Goal: Check status

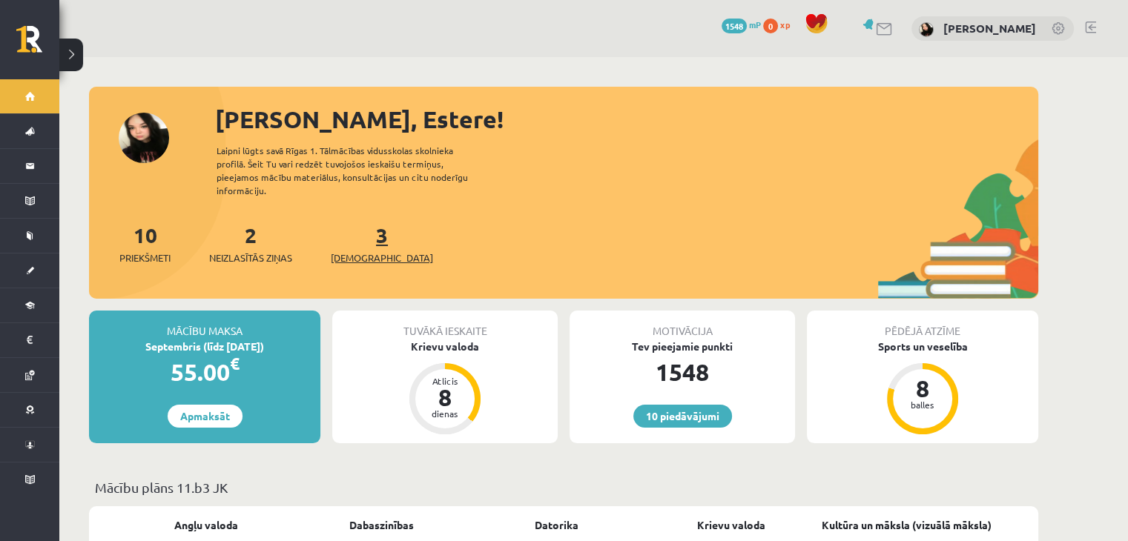
click at [356, 230] on link "3 Ieskaites" at bounding box center [382, 244] width 102 height 44
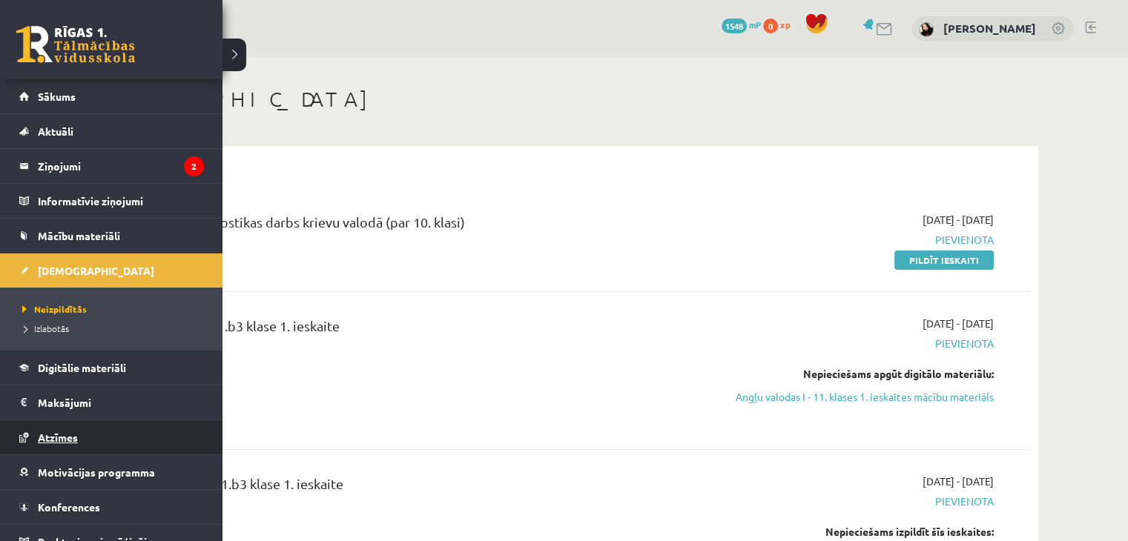
click at [101, 431] on link "Atzīmes" at bounding box center [111, 437] width 185 height 34
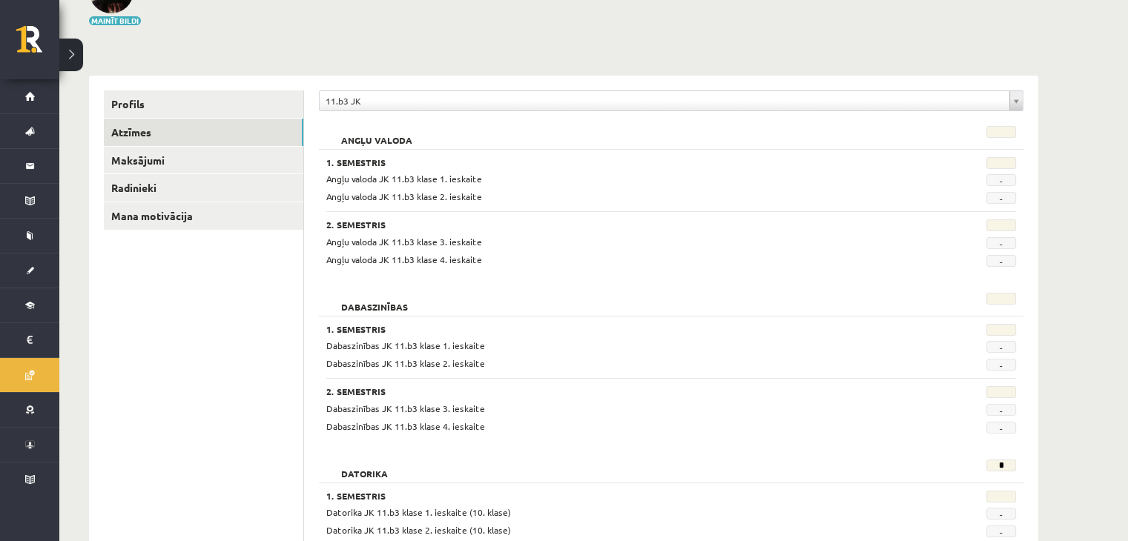
scroll to position [117, 0]
click at [219, 216] on link "Mana motivācija" at bounding box center [203, 216] width 199 height 27
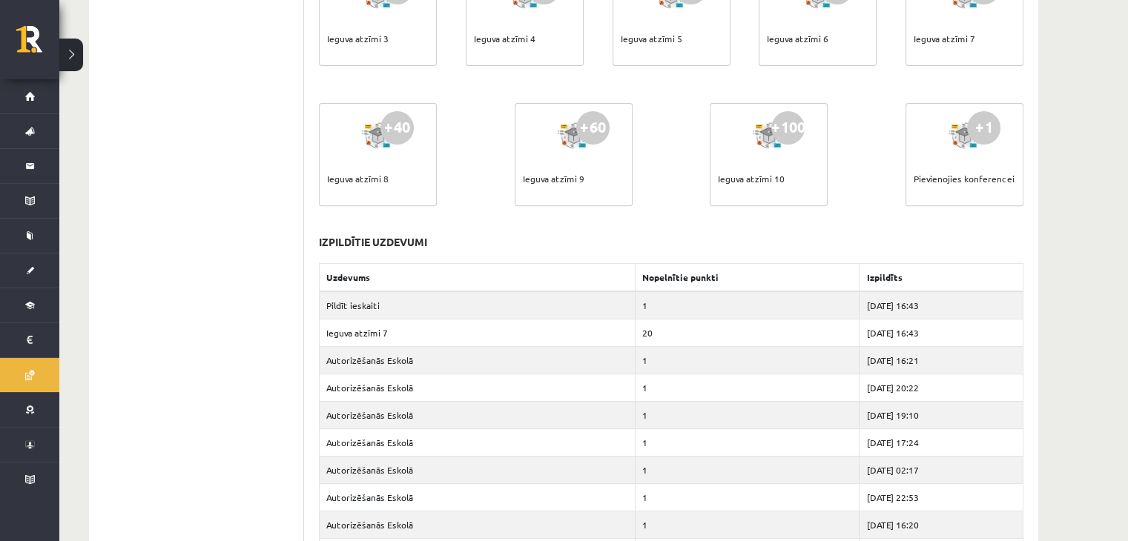
scroll to position [587, 0]
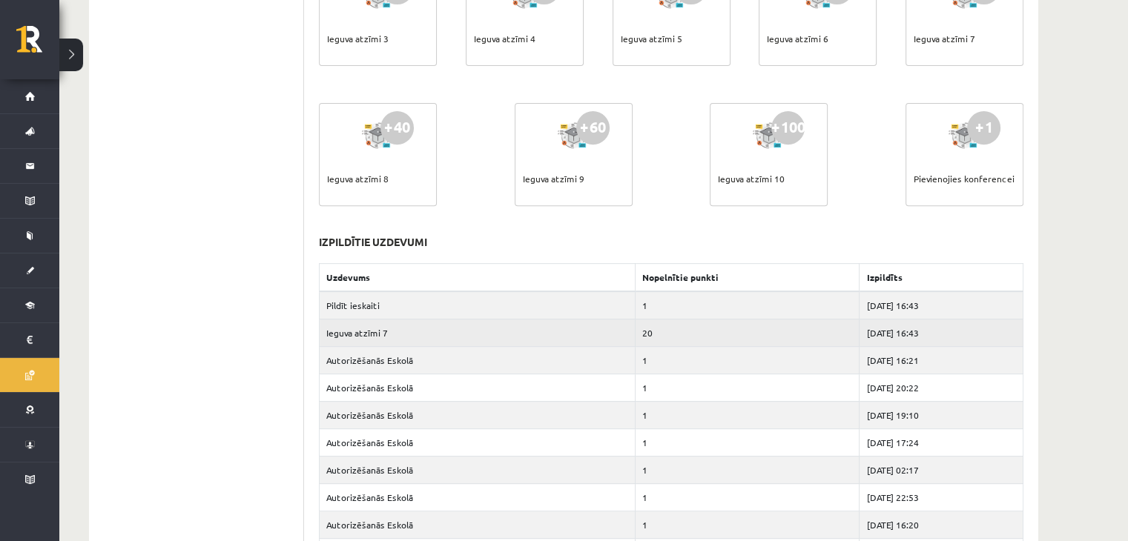
click at [659, 333] on td "20" at bounding box center [747, 332] width 224 height 27
click at [424, 342] on td "Ieguva atzīmi 7" at bounding box center [478, 332] width 316 height 27
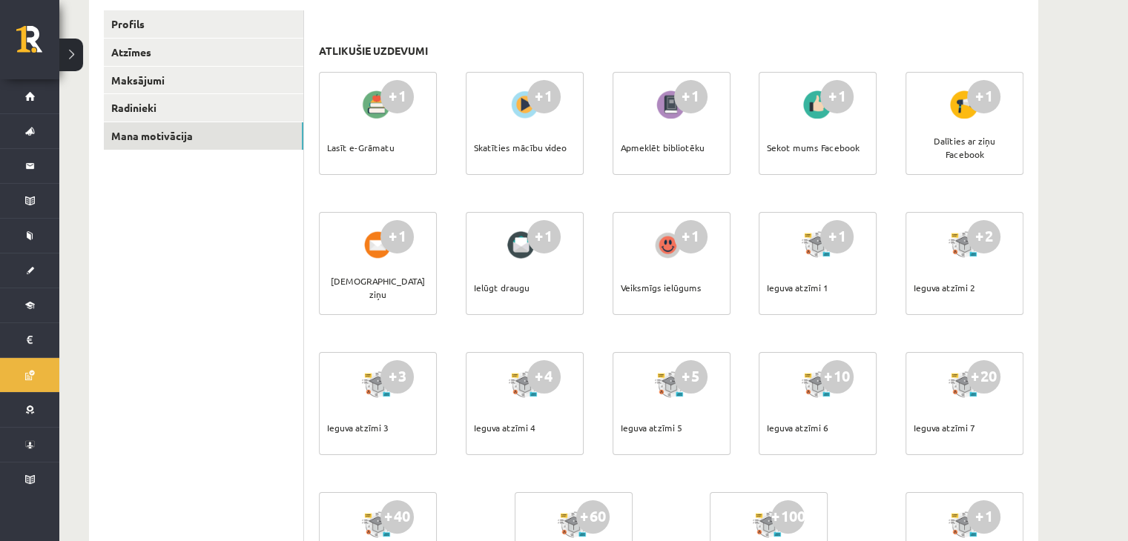
scroll to position [0, 0]
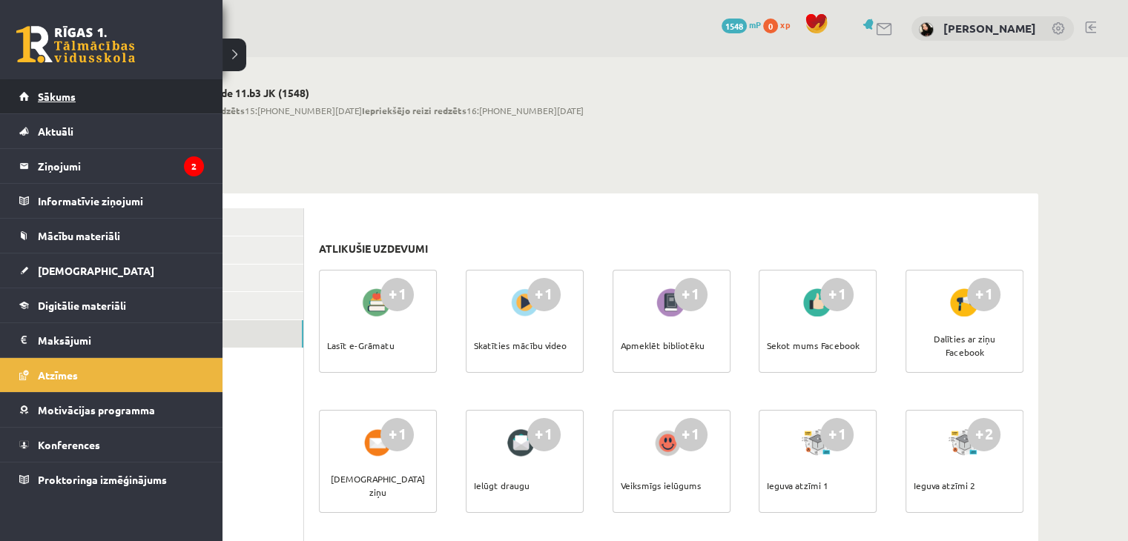
click at [44, 96] on span "Sākums" at bounding box center [57, 96] width 38 height 13
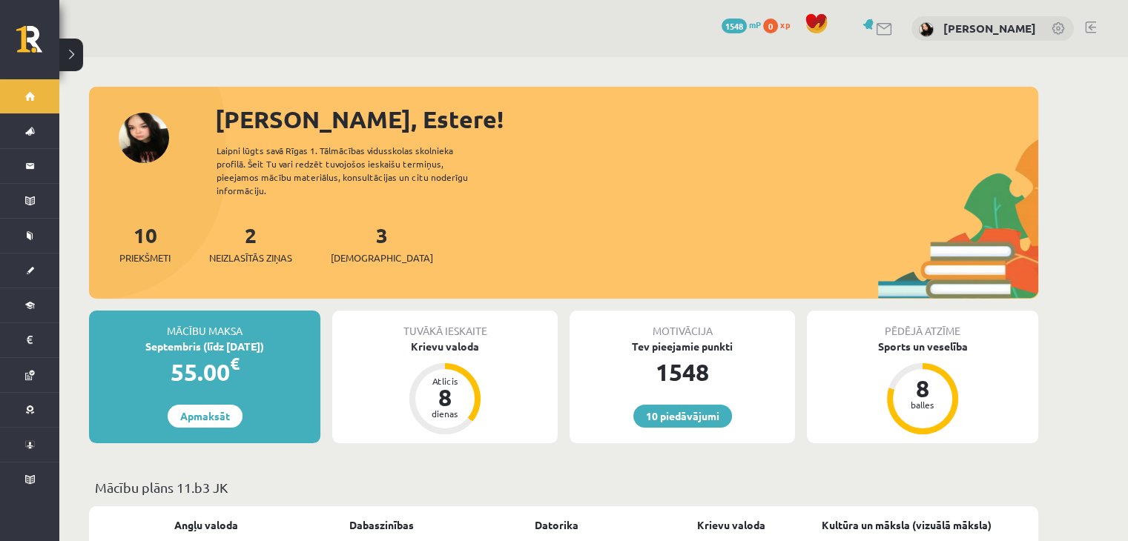
click at [1088, 27] on link at bounding box center [1090, 27] width 11 height 12
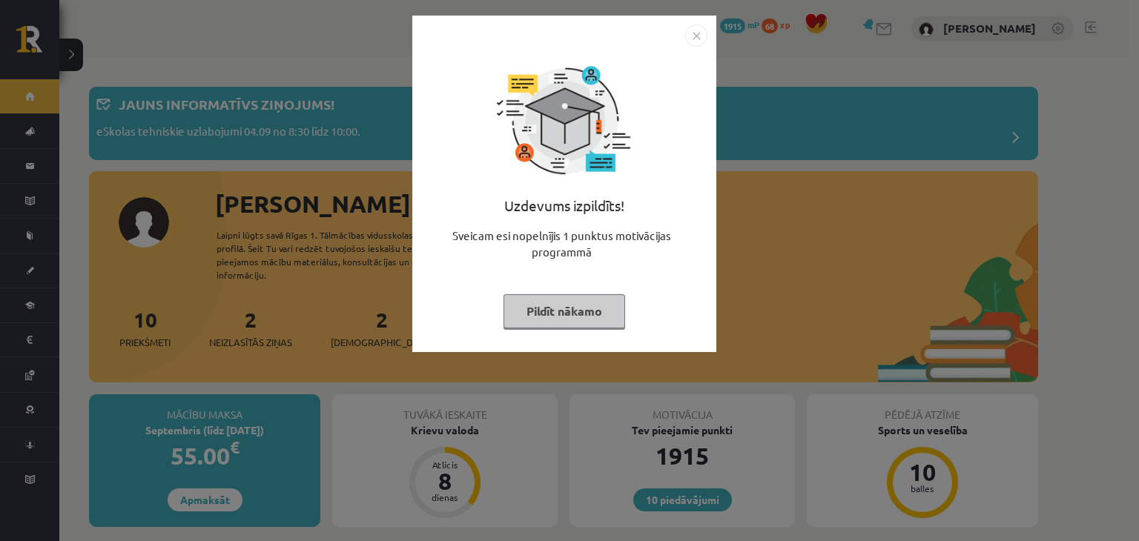
click at [606, 305] on button "Pildīt nākamo" at bounding box center [564, 311] width 122 height 34
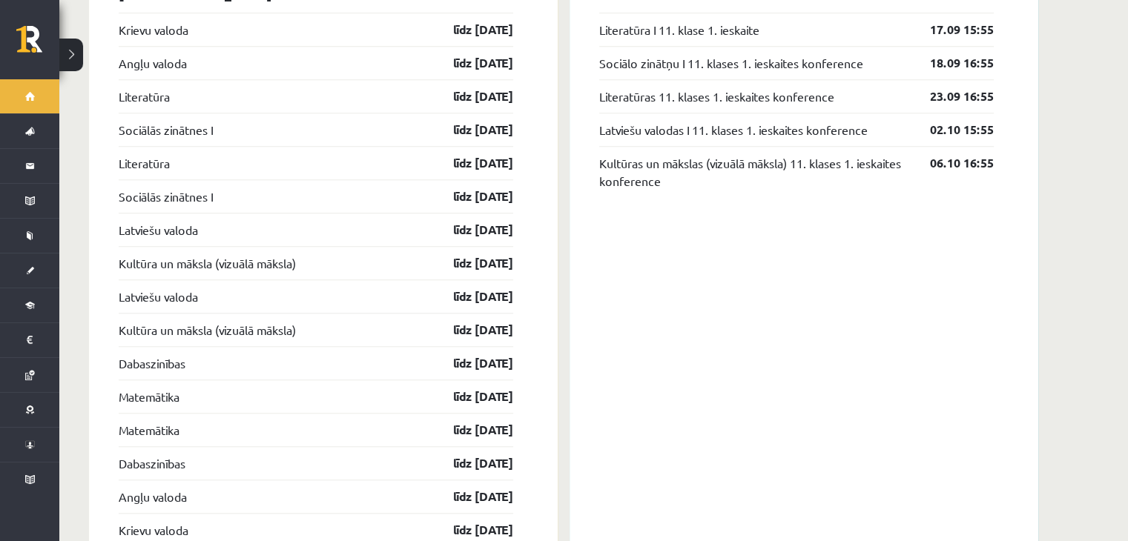
scroll to position [1380, 0]
